Goal: Information Seeking & Learning: Learn about a topic

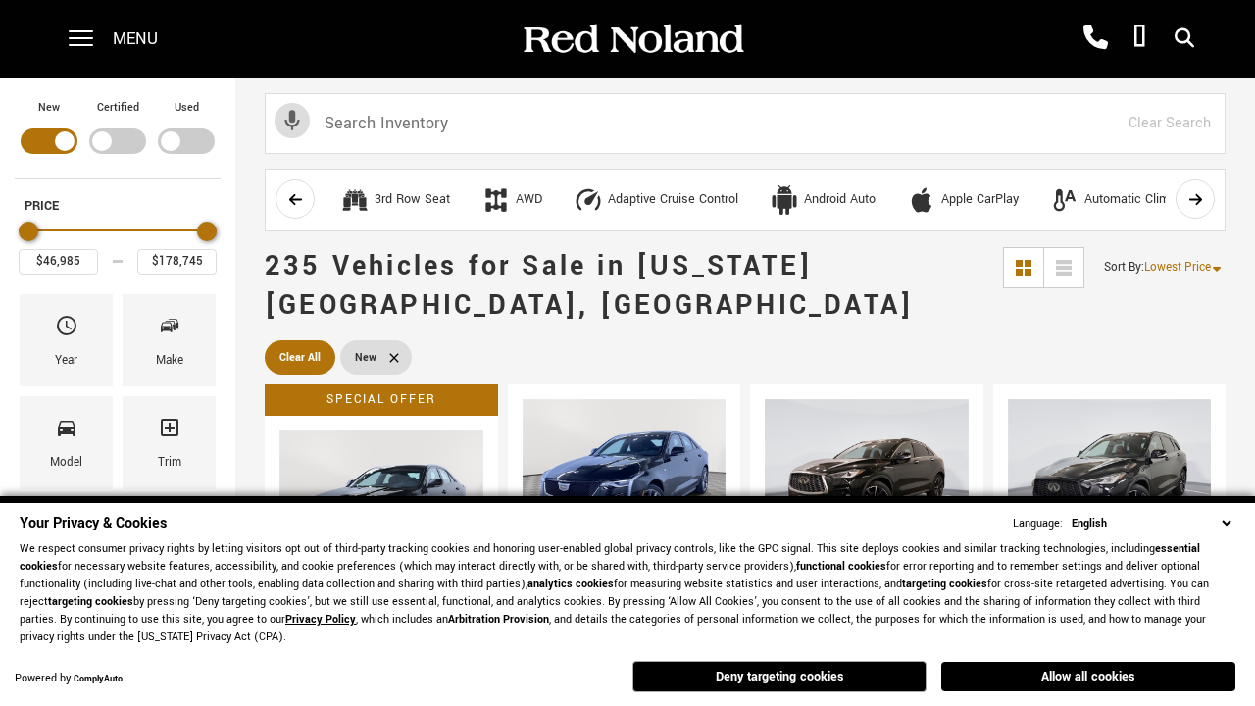
scroll to position [678, 0]
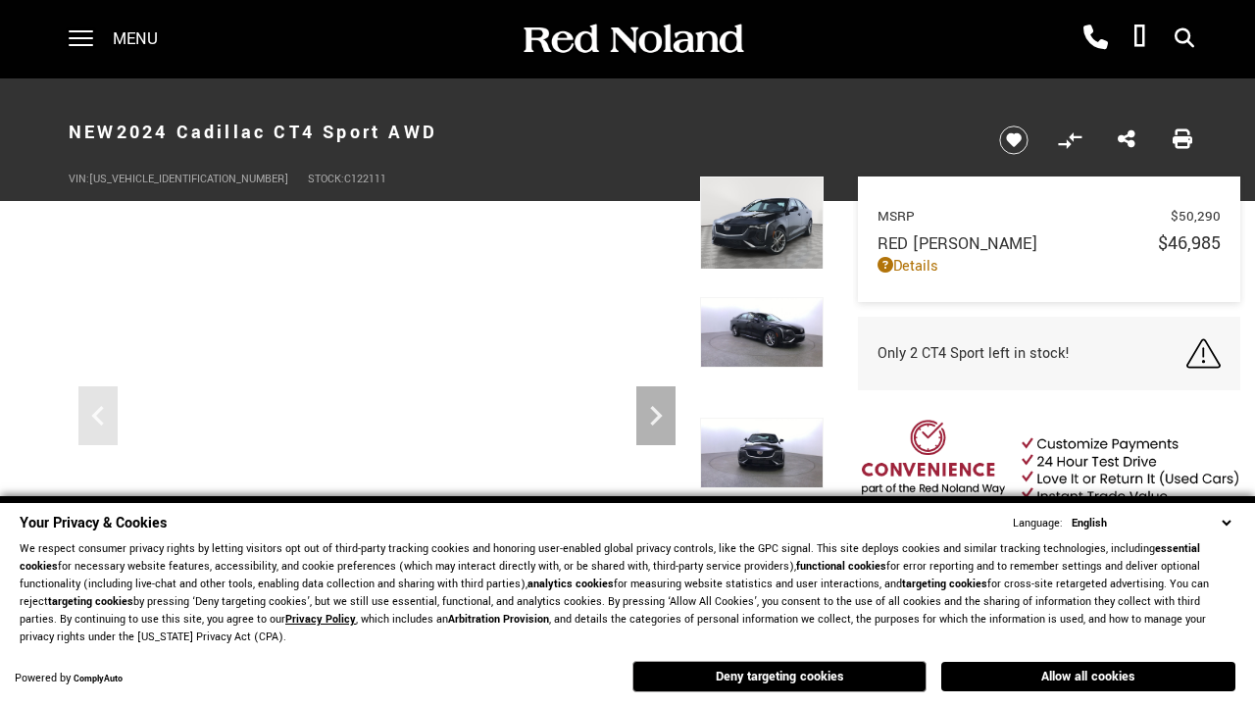
scroll to position [912, 0]
